Goal: Find specific page/section: Find specific page/section

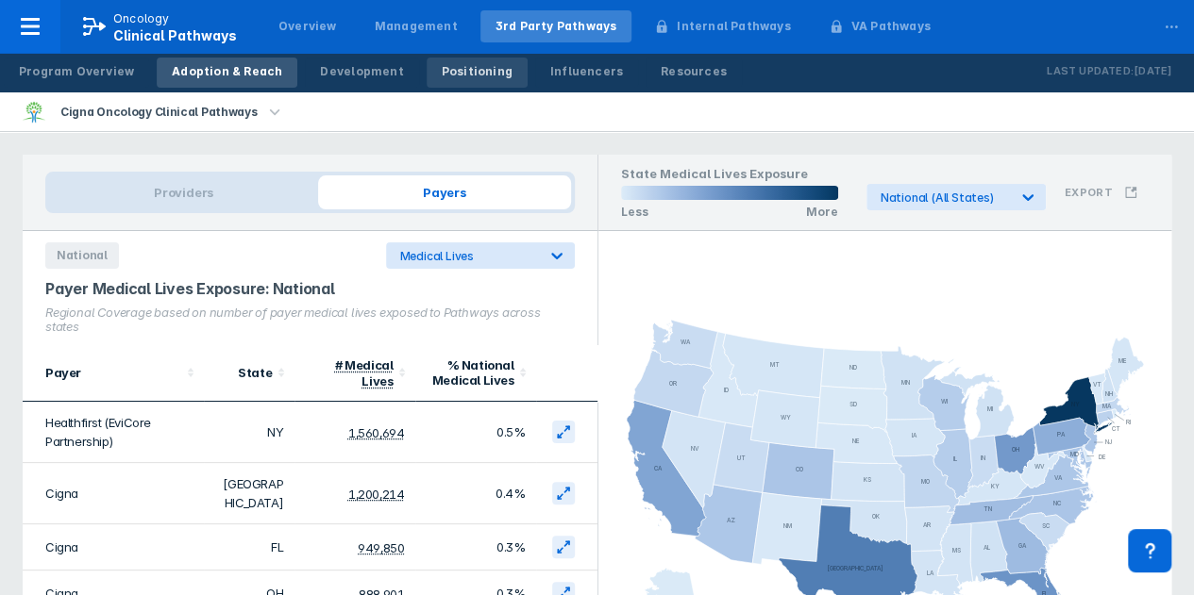
click at [462, 73] on div "Positioning" at bounding box center [477, 71] width 71 height 17
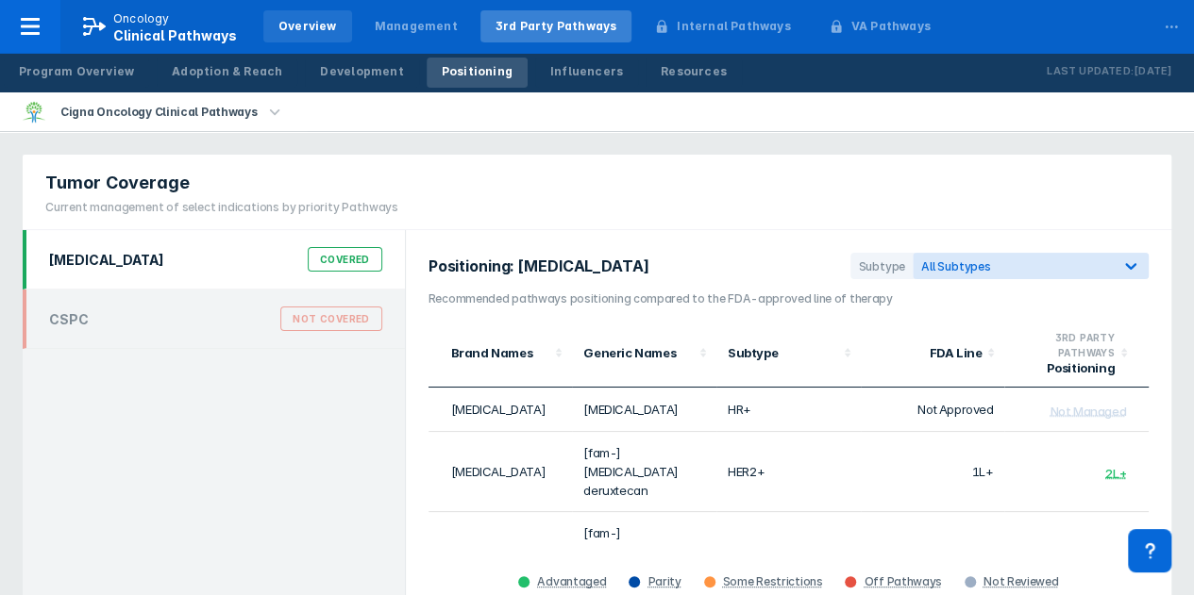
click at [316, 18] on div "Overview" at bounding box center [307, 26] width 59 height 17
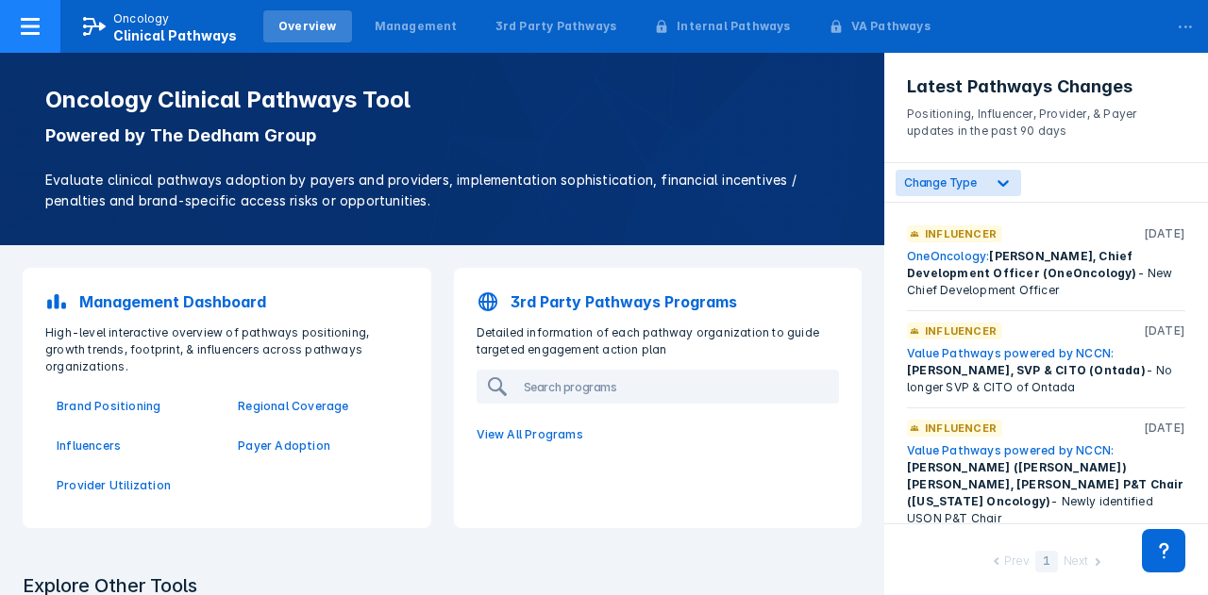
click at [160, 22] on p "Oncology" at bounding box center [141, 18] width 57 height 17
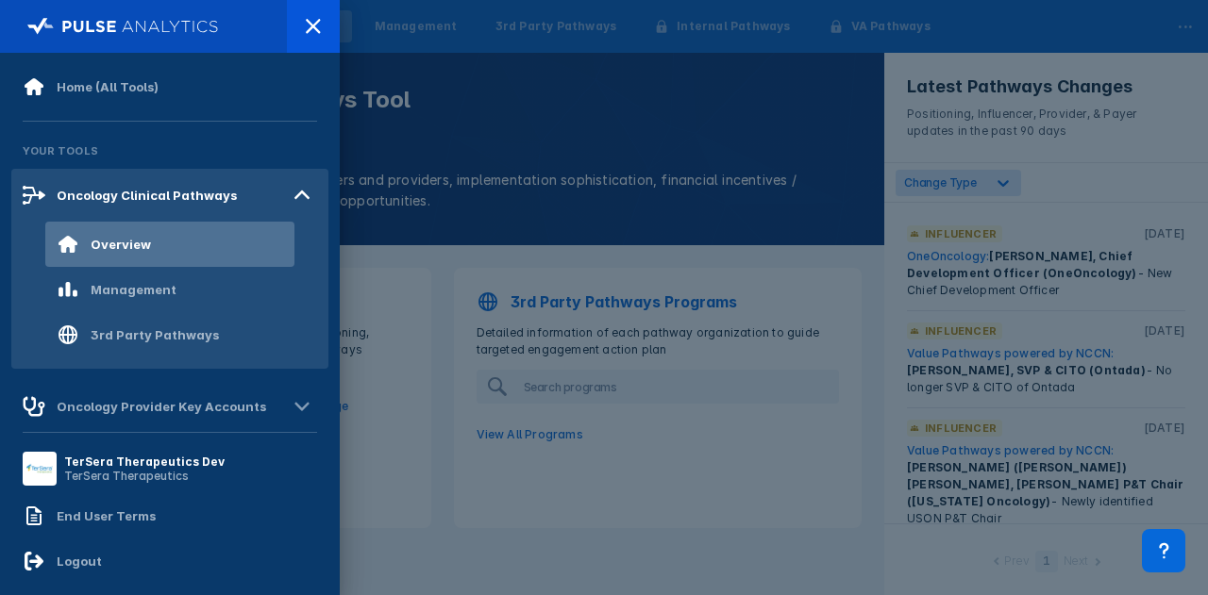
drag, startPoint x: 552, startPoint y: 119, endPoint x: 562, endPoint y: 83, distance: 37.3
click at [554, 119] on div at bounding box center [604, 297] width 1208 height 595
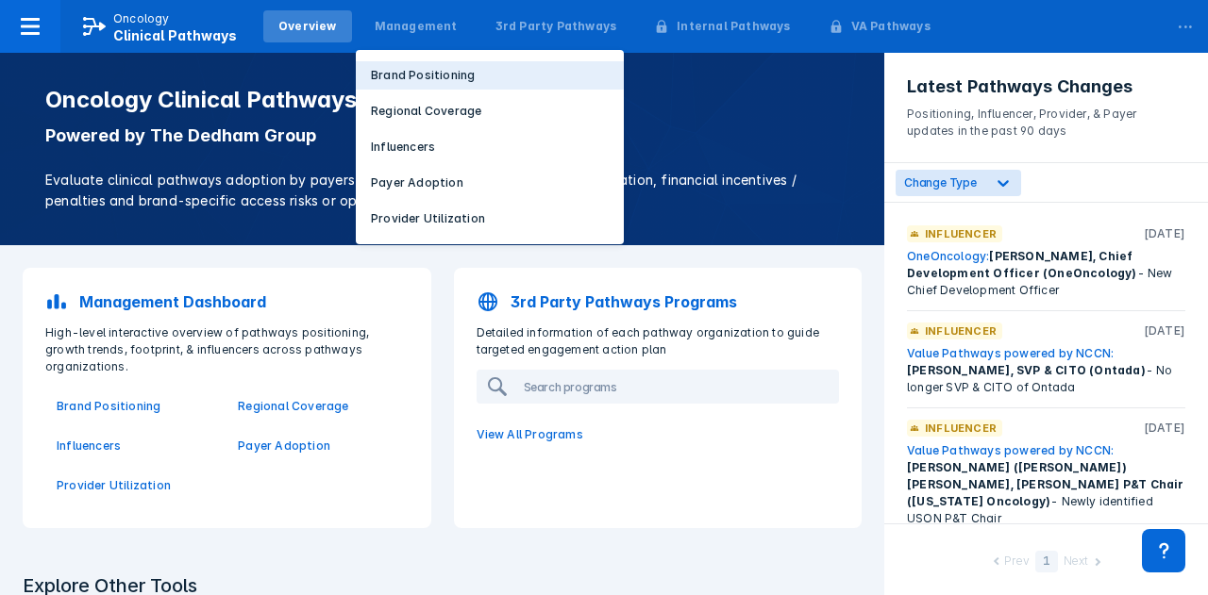
click at [430, 76] on p "Brand Positioning" at bounding box center [423, 75] width 104 height 17
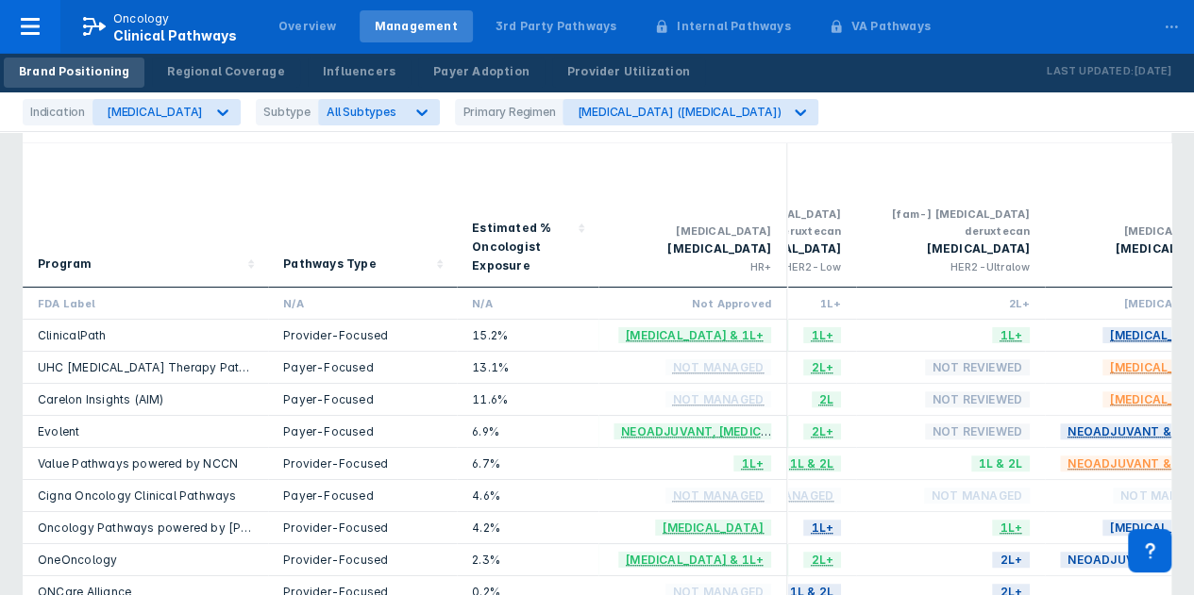
scroll to position [0, 310]
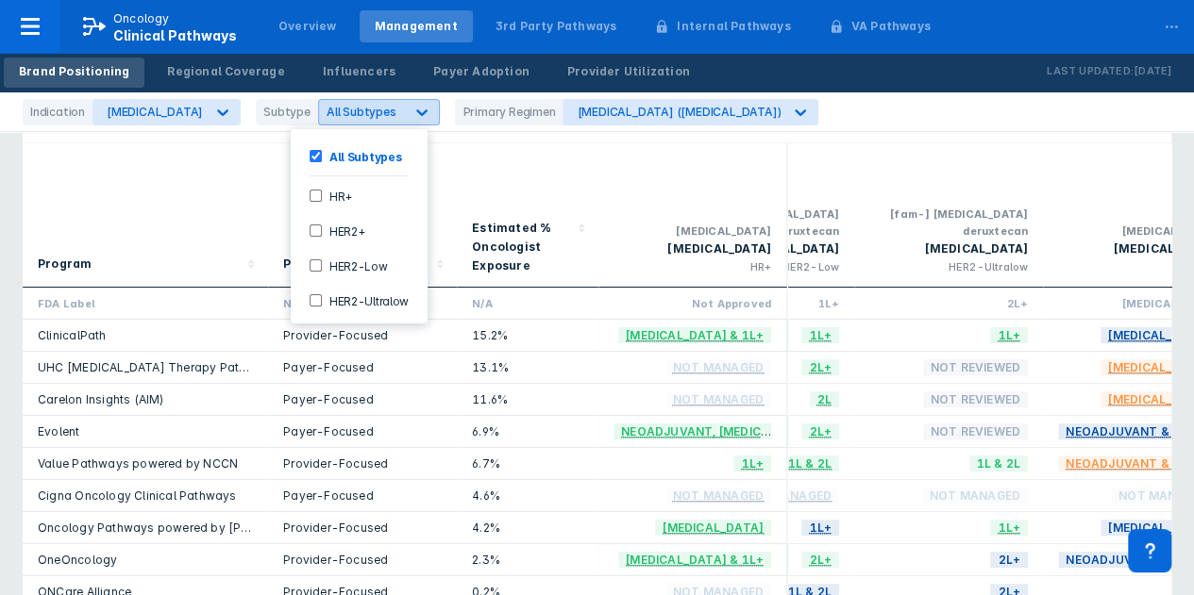
click at [405, 109] on div at bounding box center [422, 112] width 34 height 34
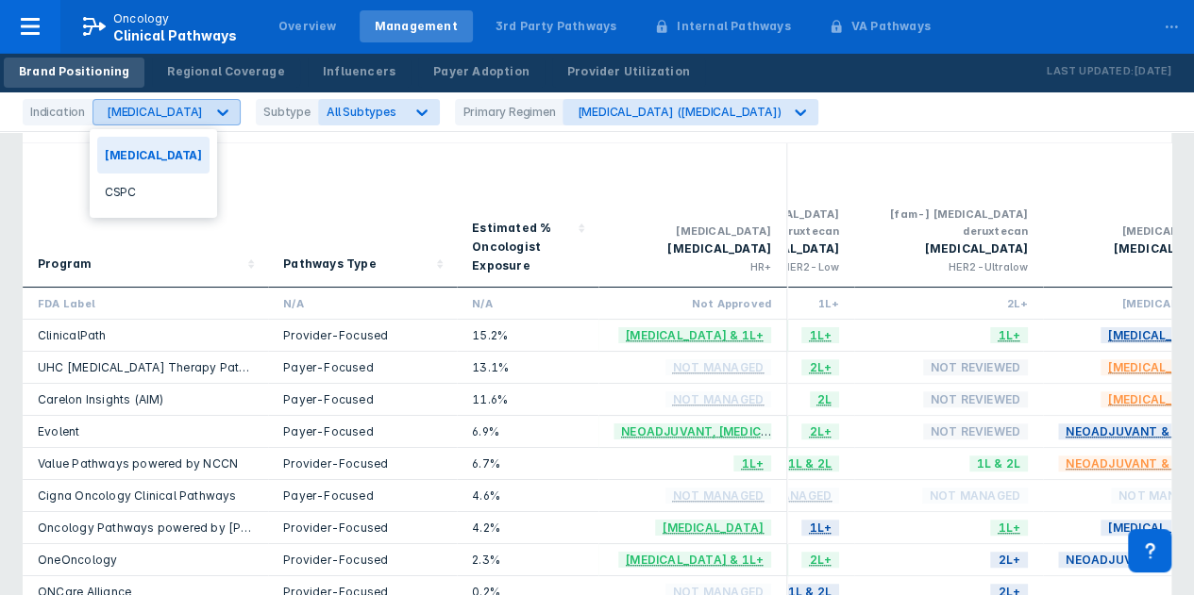
click at [213, 106] on icon at bounding box center [222, 112] width 19 height 19
click at [122, 193] on div "CSPC" at bounding box center [153, 192] width 112 height 37
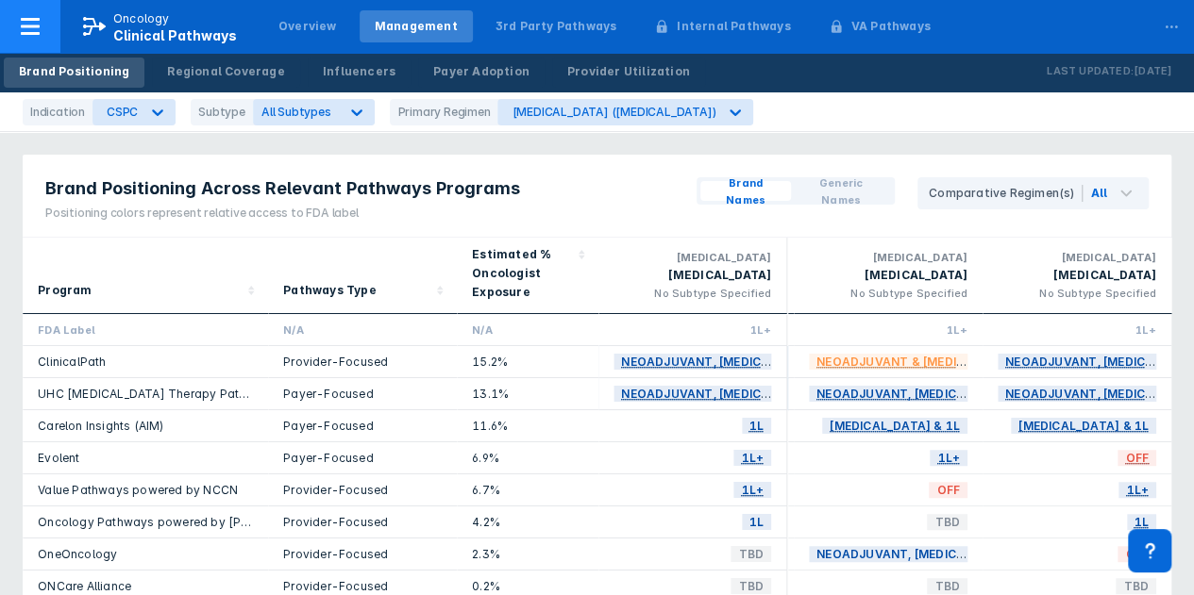
click at [11, 32] on div at bounding box center [30, 26] width 60 height 53
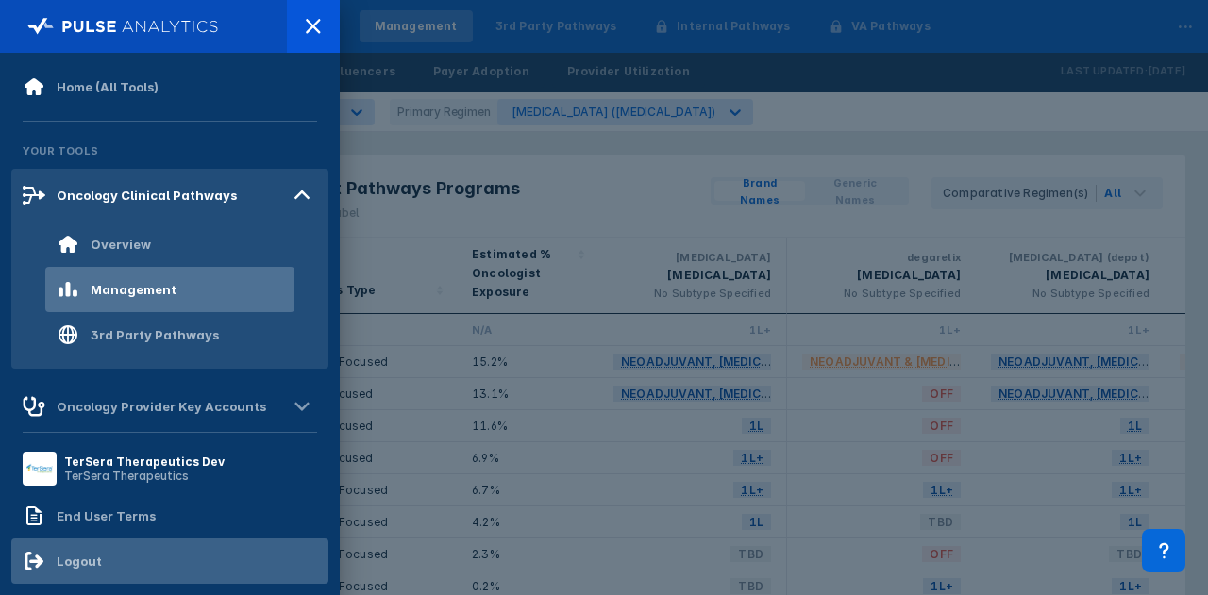
click at [89, 571] on div "Logout" at bounding box center [62, 561] width 79 height 23
